Goal: Check status: Check status

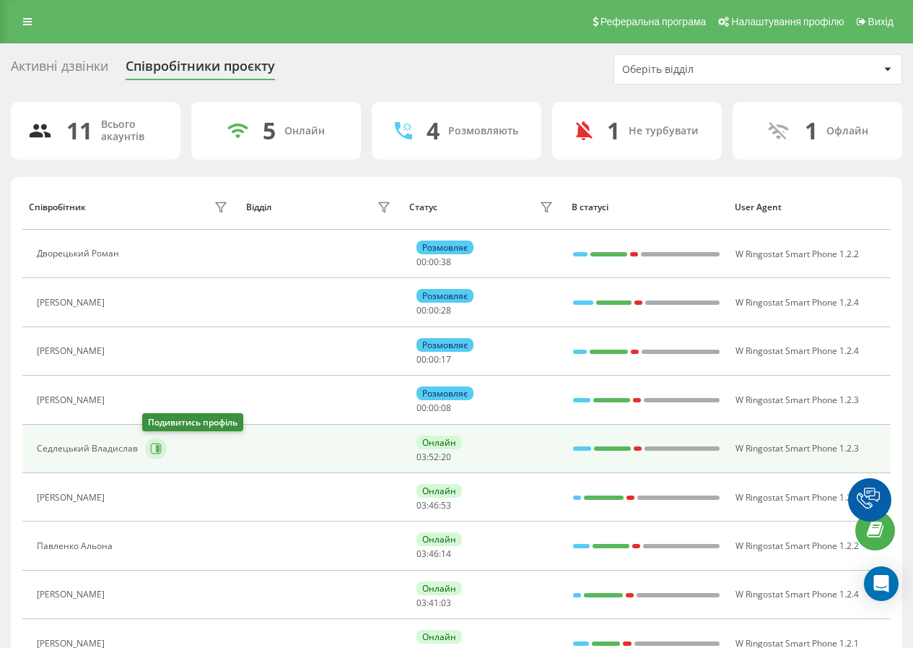
click at [152, 445] on icon at bounding box center [156, 449] width 12 height 12
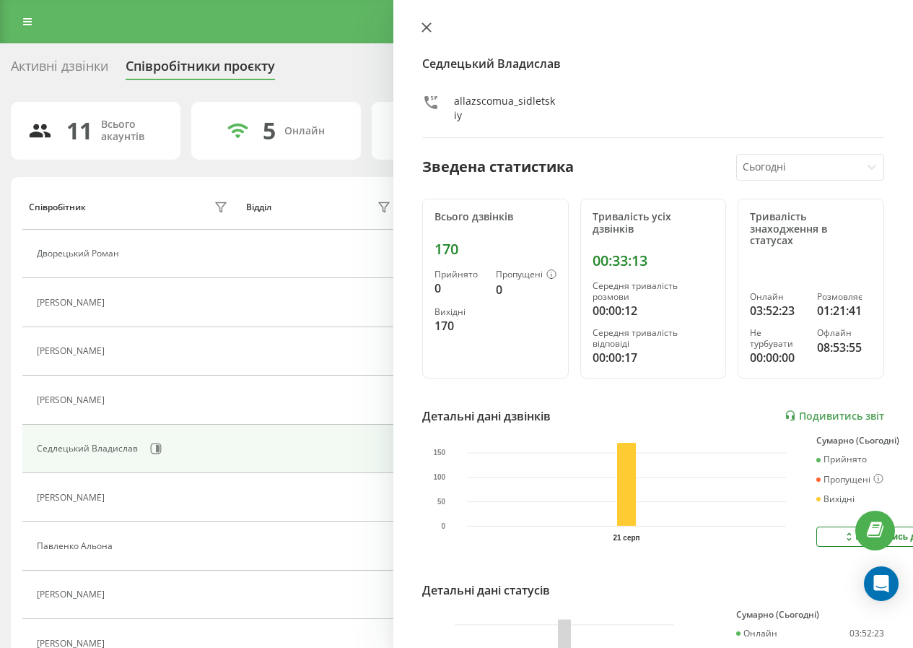
click at [425, 22] on icon at bounding box center [427, 27] width 10 height 10
